Goal: Information Seeking & Learning: Learn about a topic

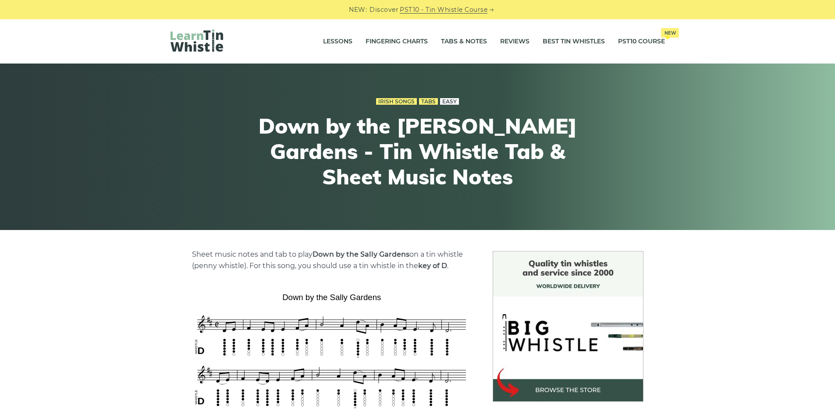
click at [450, 99] on link "Easy" at bounding box center [449, 101] width 19 height 7
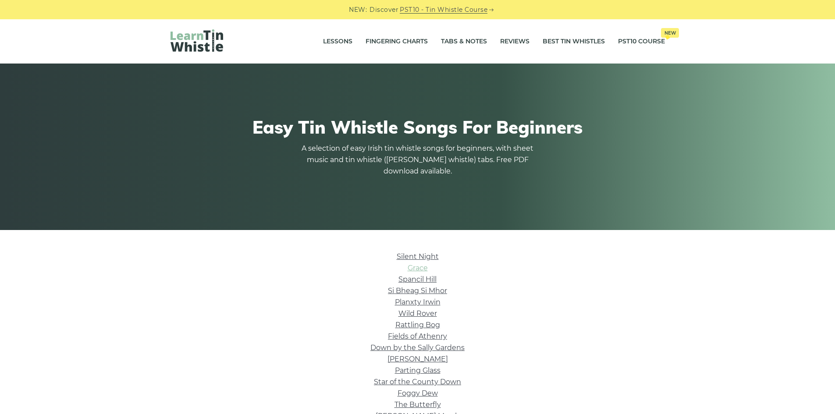
click at [425, 266] on link "Grace" at bounding box center [418, 268] width 20 height 8
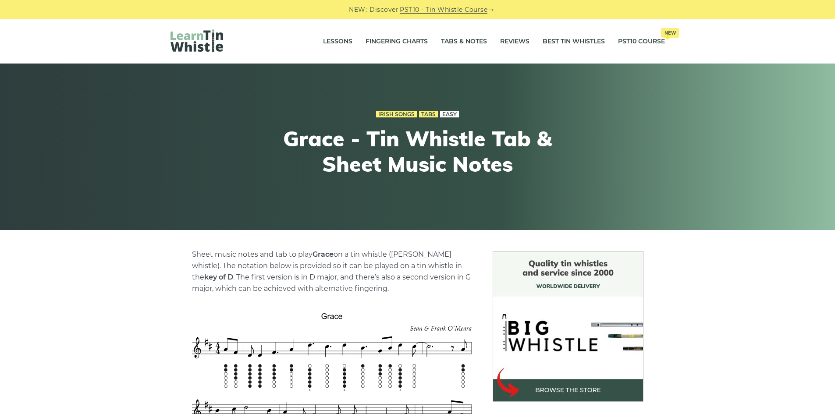
click at [455, 112] on link "Easy" at bounding box center [449, 114] width 19 height 7
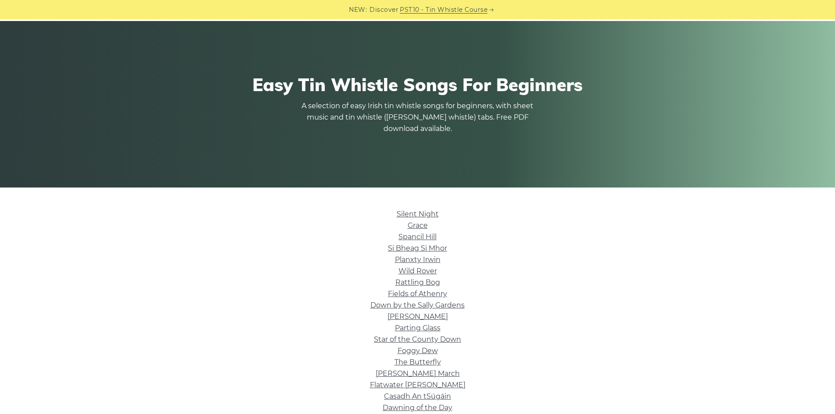
scroll to position [44, 0]
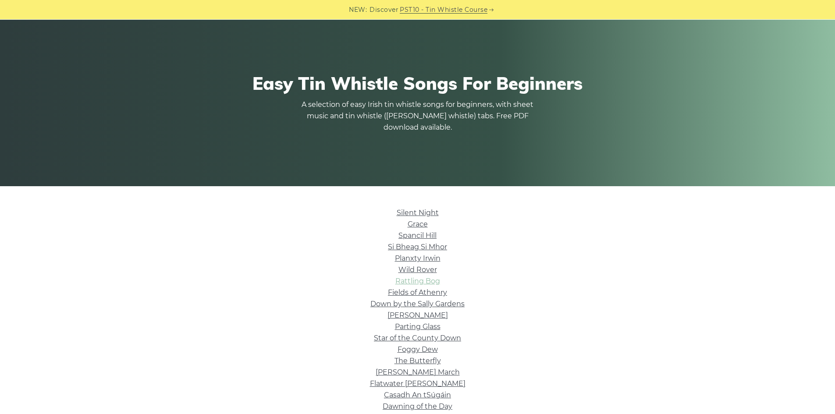
click at [435, 281] on link "Rattling Bog" at bounding box center [417, 281] width 45 height 8
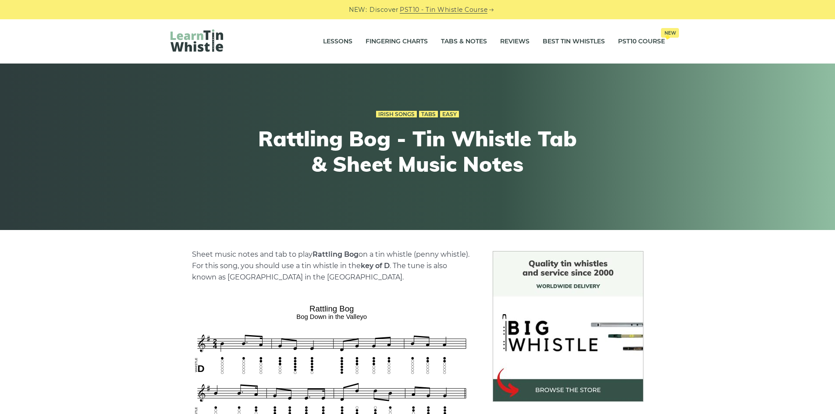
click at [455, 118] on div "Irish Songs Tabs Easy" at bounding box center [417, 114] width 323 height 12
click at [455, 115] on link "Easy" at bounding box center [449, 114] width 19 height 7
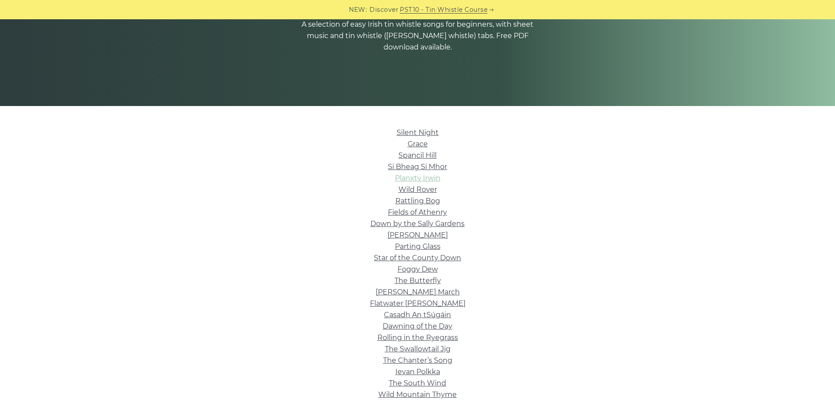
scroll to position [132, 0]
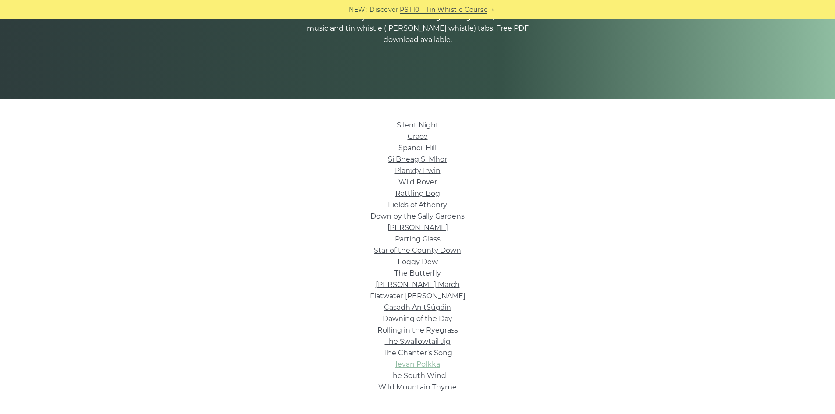
drag, startPoint x: 421, startPoint y: 355, endPoint x: 420, endPoint y: 361, distance: 5.7
drag, startPoint x: 420, startPoint y: 361, endPoint x: 514, endPoint y: 367, distance: 94.1
click at [514, 367] on li "Ievan Polkka" at bounding box center [418, 364] width 495 height 11
click at [432, 288] on link "Brian Boru’s March" at bounding box center [418, 285] width 84 height 8
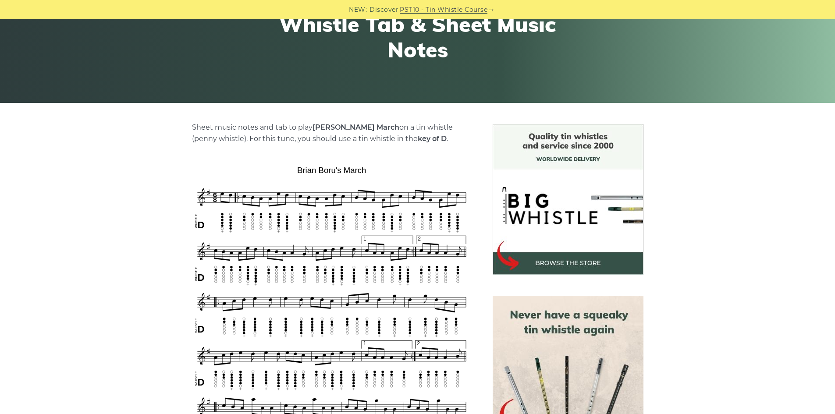
scroll to position [132, 0]
